Goal: Communication & Community: Answer question/provide support

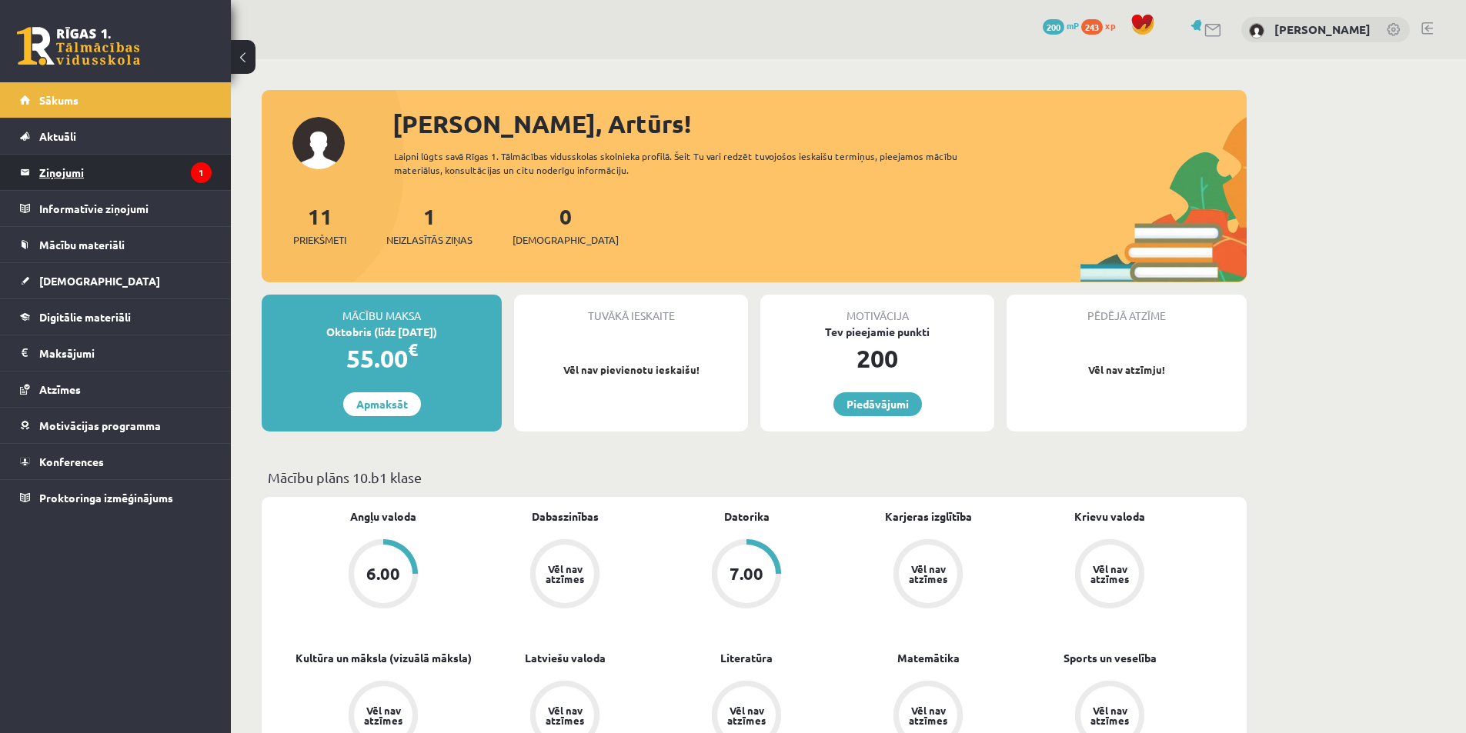
click at [68, 172] on legend "Ziņojumi 1" at bounding box center [125, 172] width 172 height 35
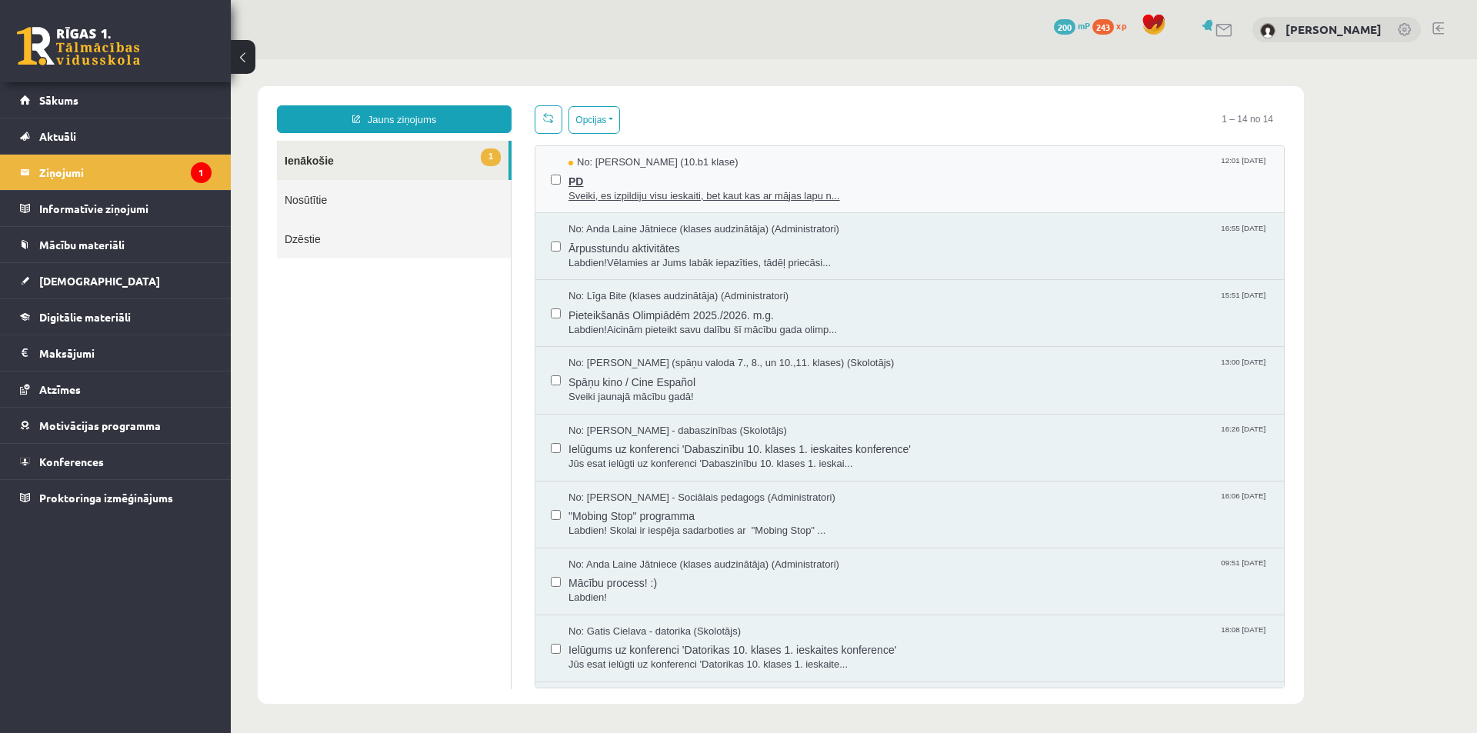
click at [777, 199] on span "Sveiki, es izpildiju visu ieskaiti, bet kaut kas ar mājas lapu n..." at bounding box center [919, 196] width 700 height 15
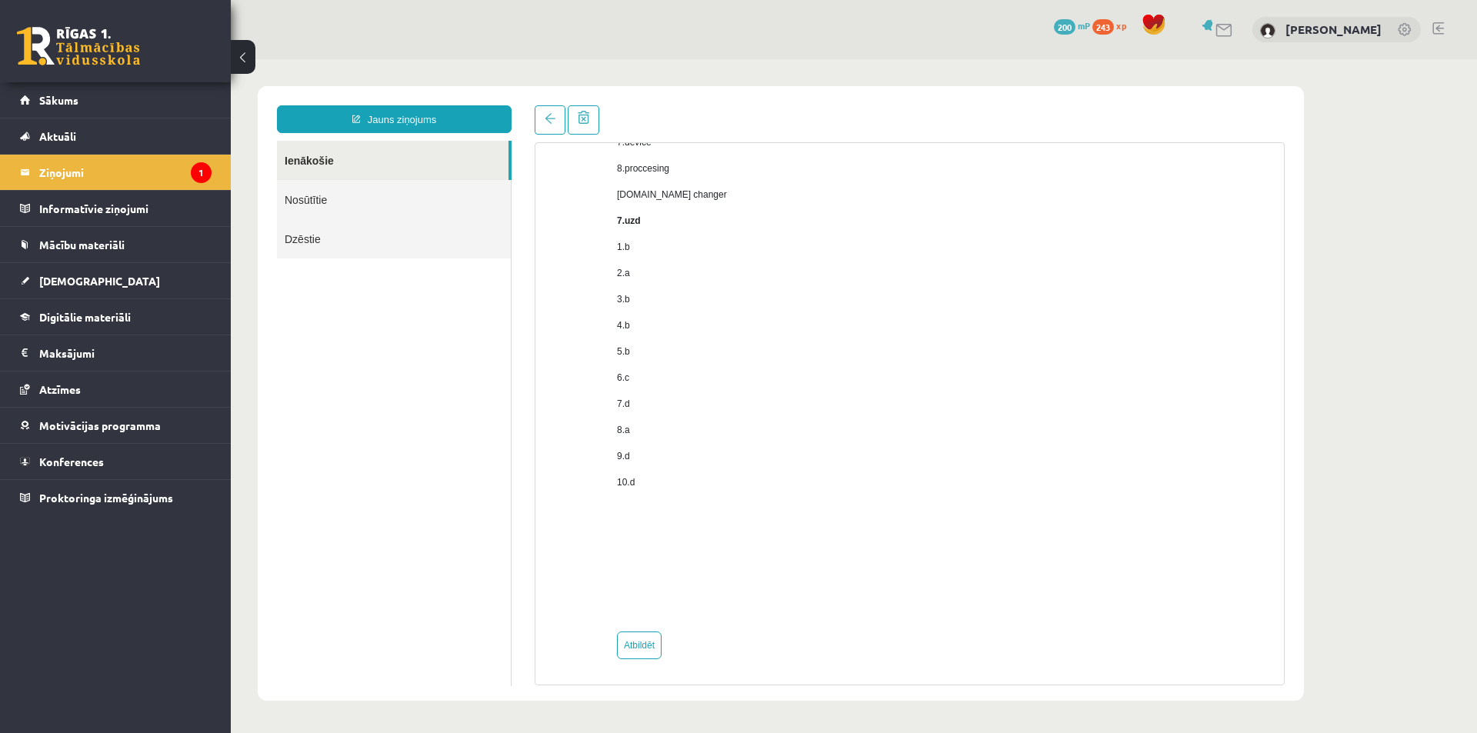
scroll to position [944, 0]
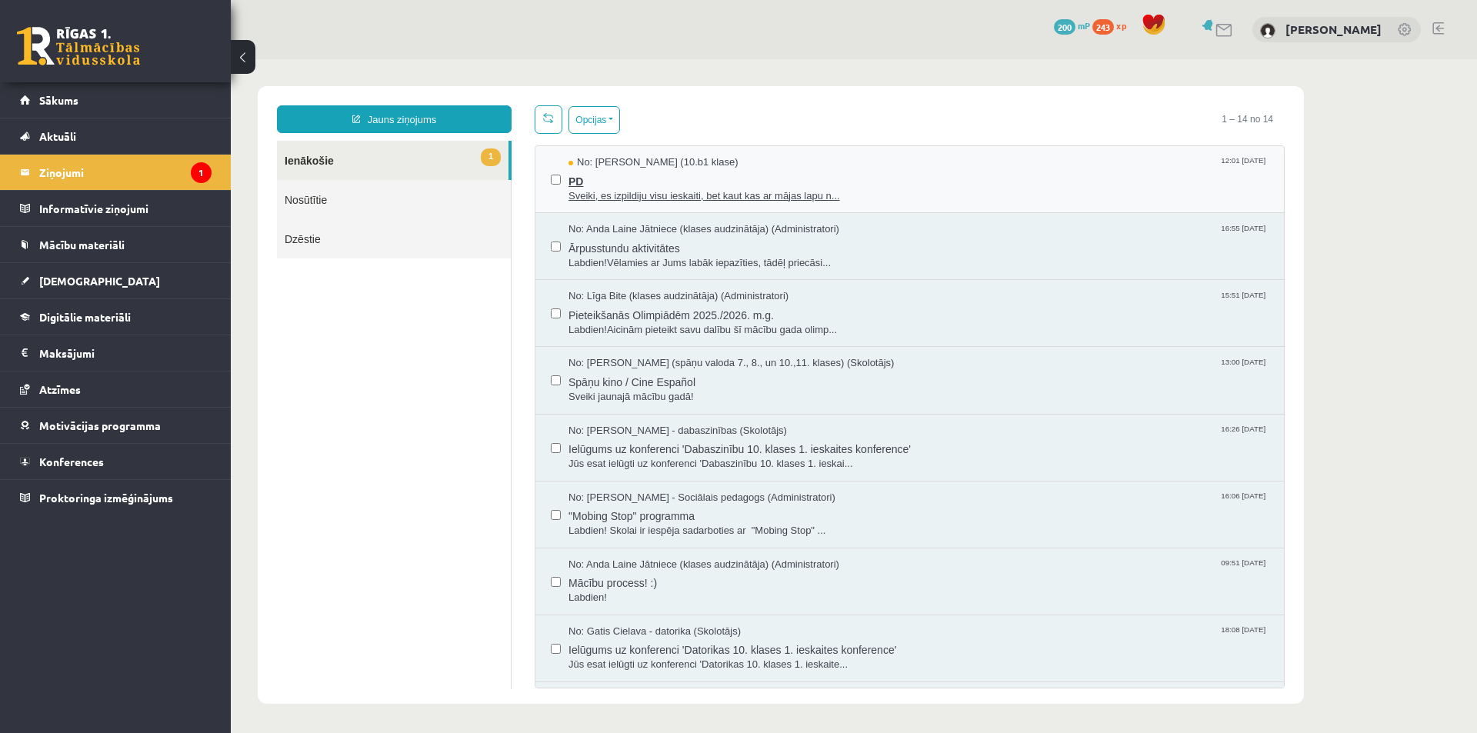
click at [649, 160] on span "No: [PERSON_NAME] (10.b1 klase)" at bounding box center [654, 162] width 170 height 15
click at [86, 99] on link "Sākums" at bounding box center [116, 99] width 192 height 35
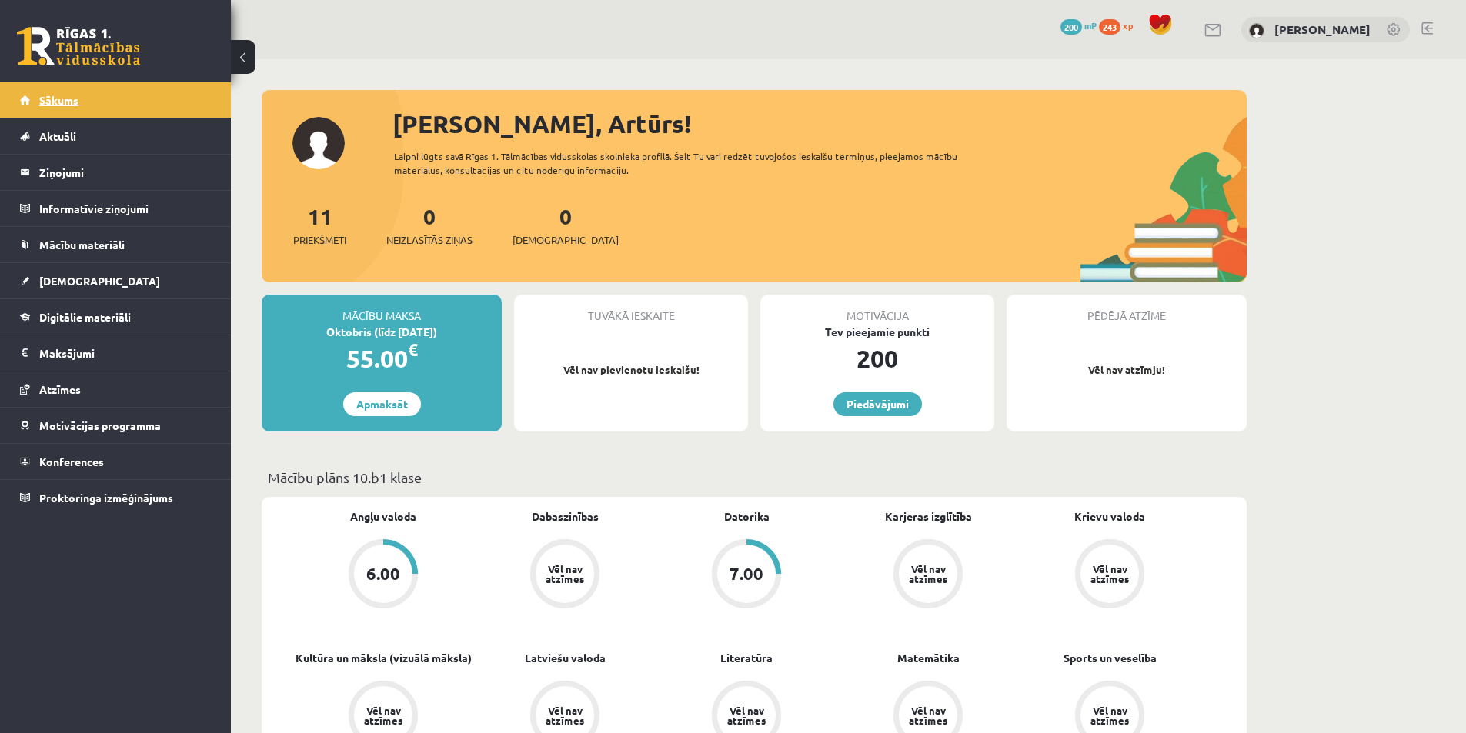
click at [81, 97] on link "Sākums" at bounding box center [116, 99] width 192 height 35
